Goal: Information Seeking & Learning: Learn about a topic

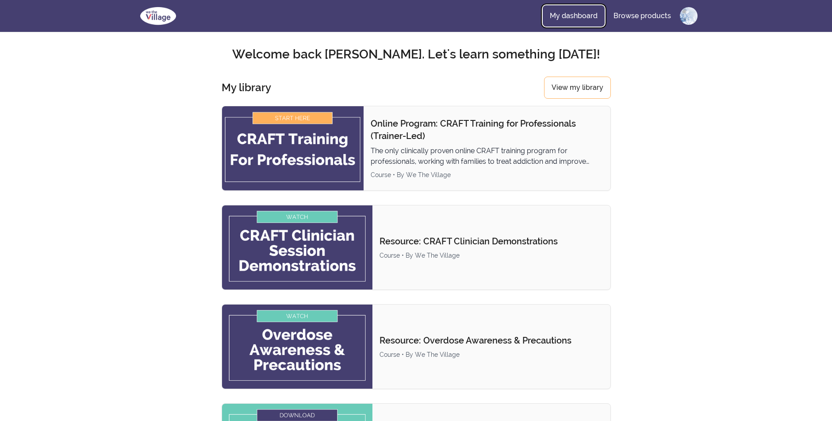
click at [580, 16] on link "My dashboard" at bounding box center [574, 15] width 62 height 21
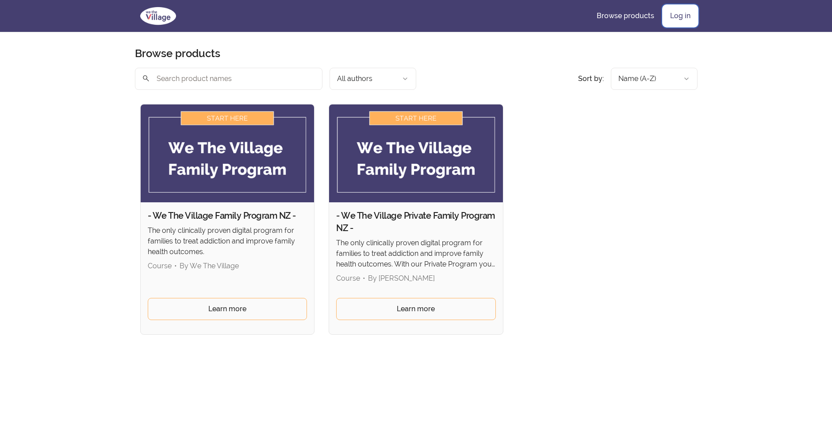
click at [680, 15] on link "Log in" at bounding box center [680, 15] width 35 height 21
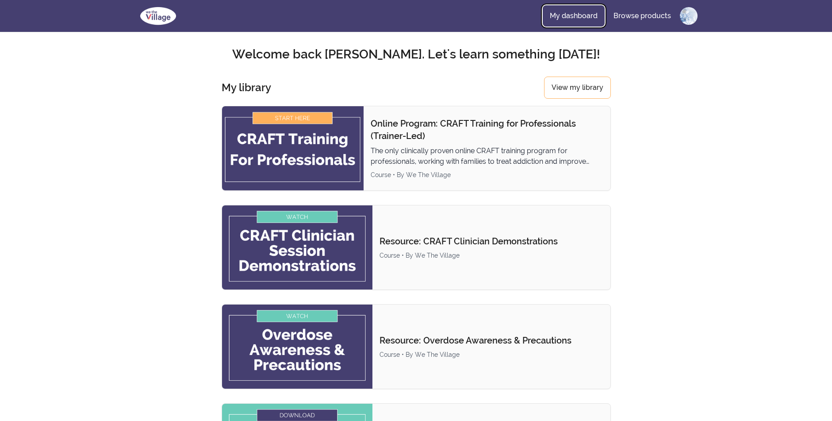
click at [578, 14] on link "My dashboard" at bounding box center [574, 15] width 62 height 21
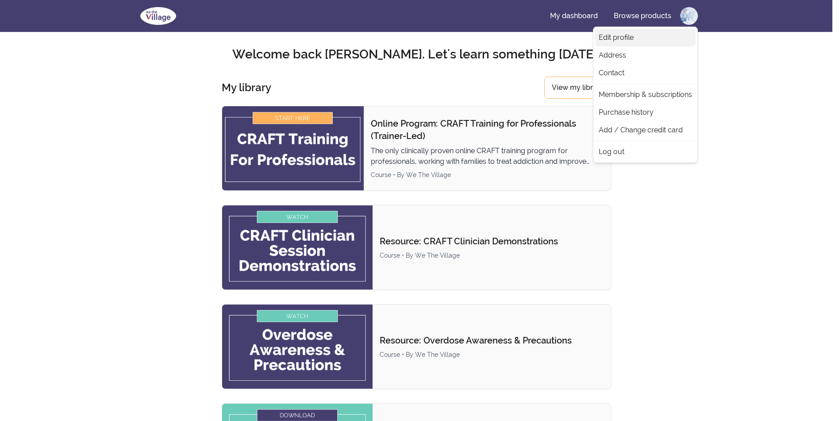
click at [623, 35] on link "Edit profile" at bounding box center [645, 38] width 100 height 18
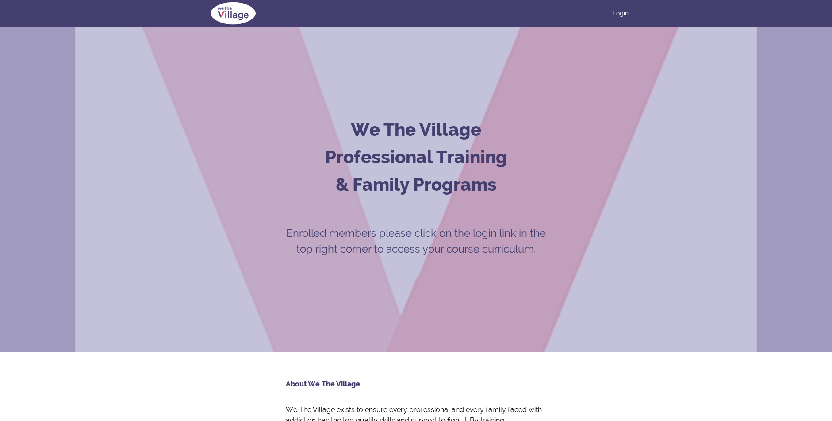
click at [621, 11] on link "Login" at bounding box center [621, 13] width 16 height 9
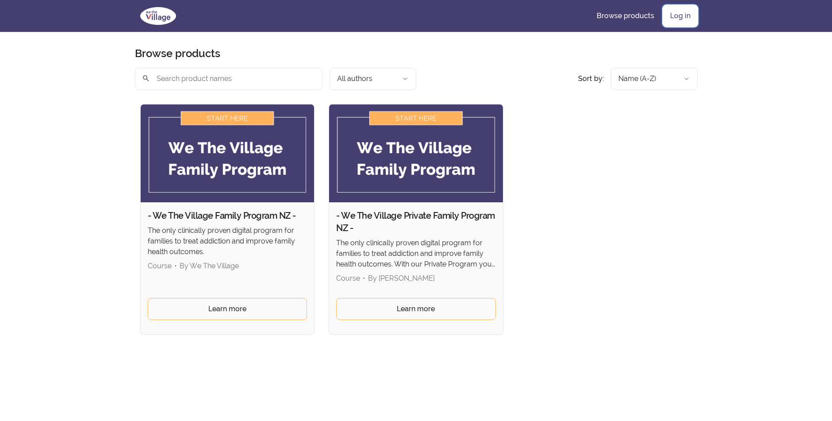
click at [677, 15] on link "Log in" at bounding box center [680, 15] width 35 height 21
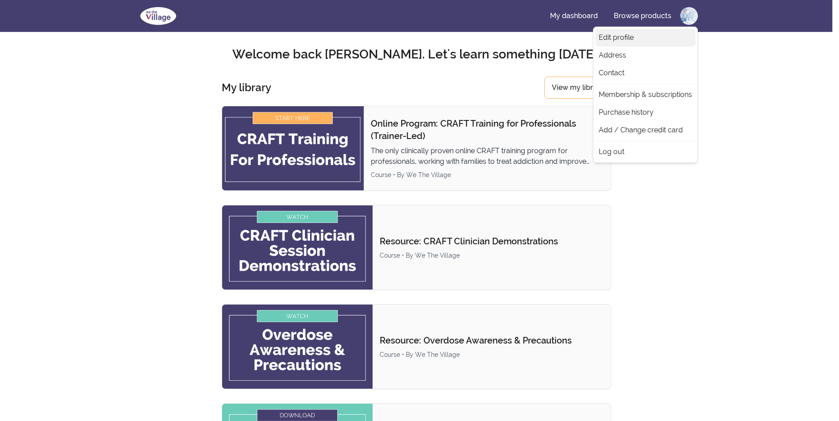
click at [617, 38] on link "Edit profile" at bounding box center [645, 38] width 100 height 18
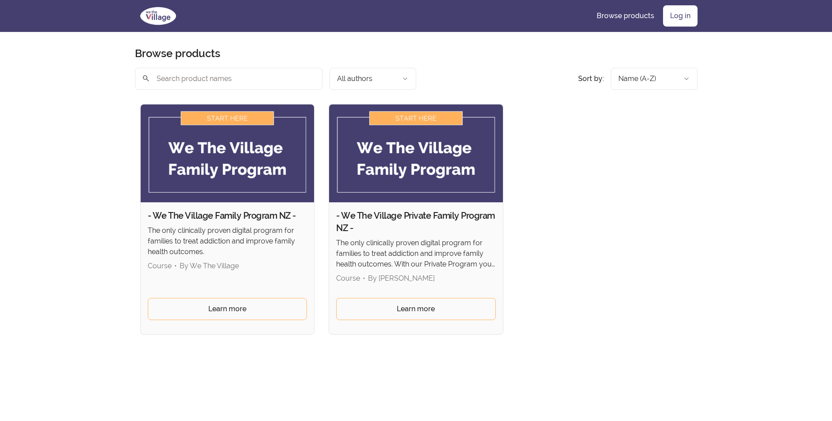
click at [182, 78] on input "search" at bounding box center [229, 79] width 188 height 22
type input "CRAFT"
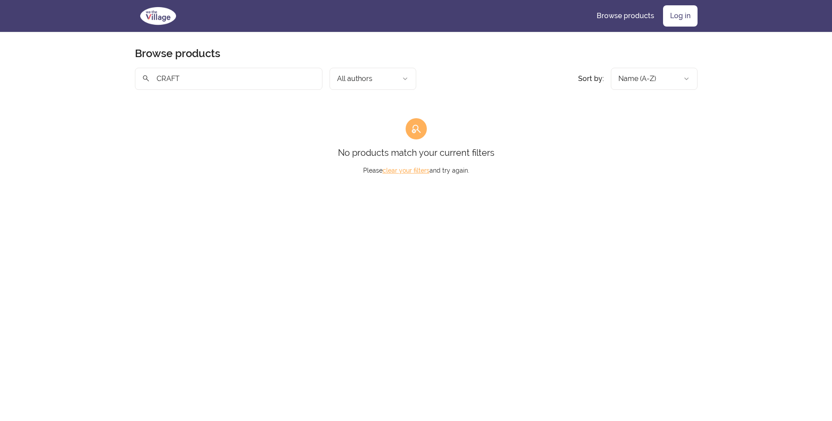
click at [312, 80] on input "CRAFT" at bounding box center [229, 79] width 188 height 22
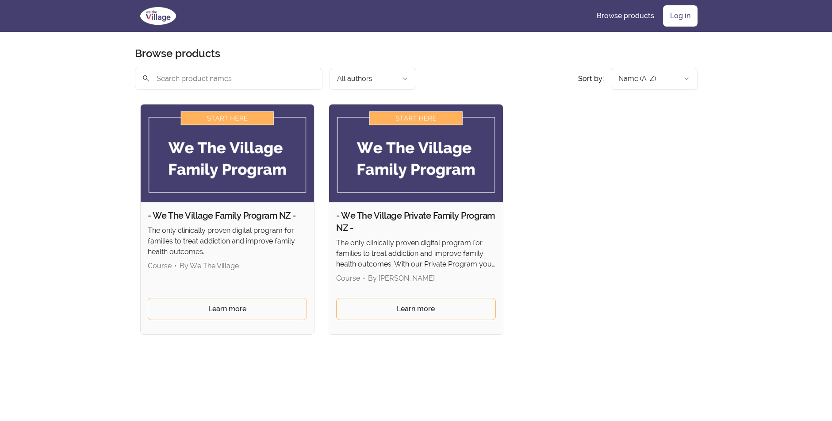
click at [230, 117] on img at bounding box center [228, 153] width 174 height 98
click at [230, 154] on img at bounding box center [228, 153] width 174 height 98
click at [211, 215] on h2 "- We The Village Family Program NZ -" at bounding box center [228, 215] width 160 height 12
click at [636, 13] on link "Browse products" at bounding box center [626, 15] width 72 height 21
